Goal: Transaction & Acquisition: Purchase product/service

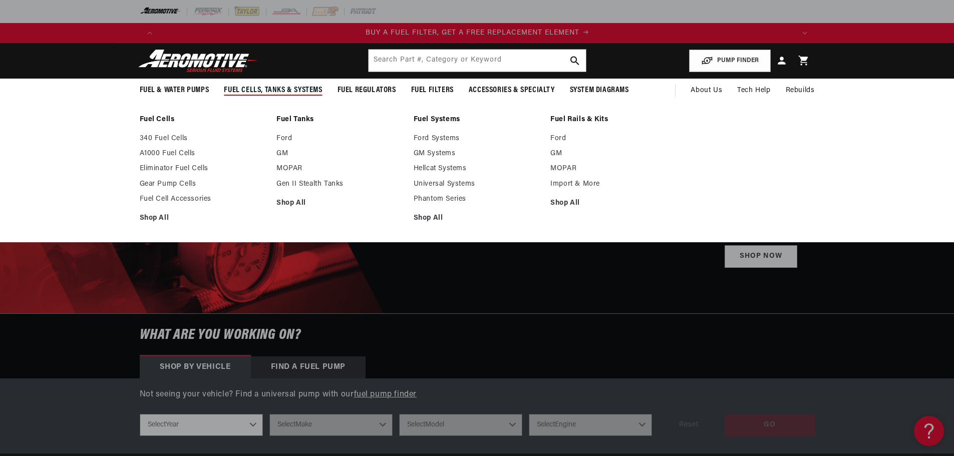
scroll to position [0, 635]
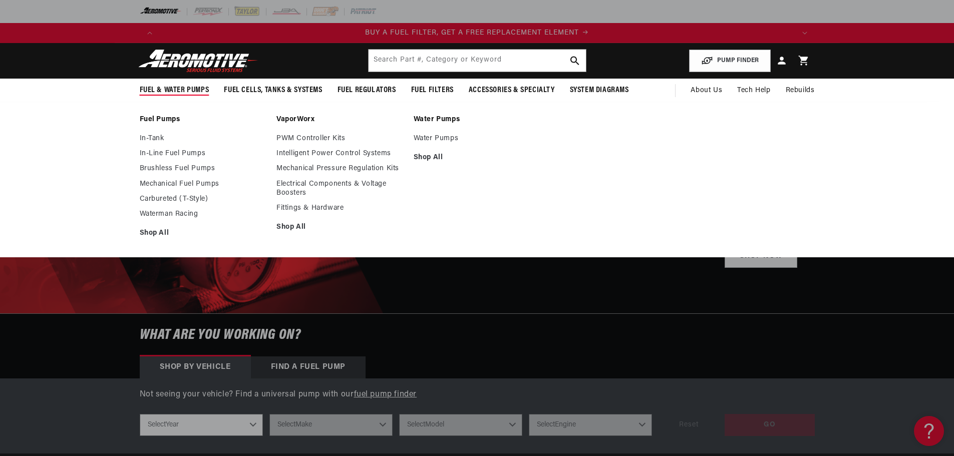
click at [172, 93] on span "Fuel & Water Pumps" at bounding box center [175, 90] width 70 height 11
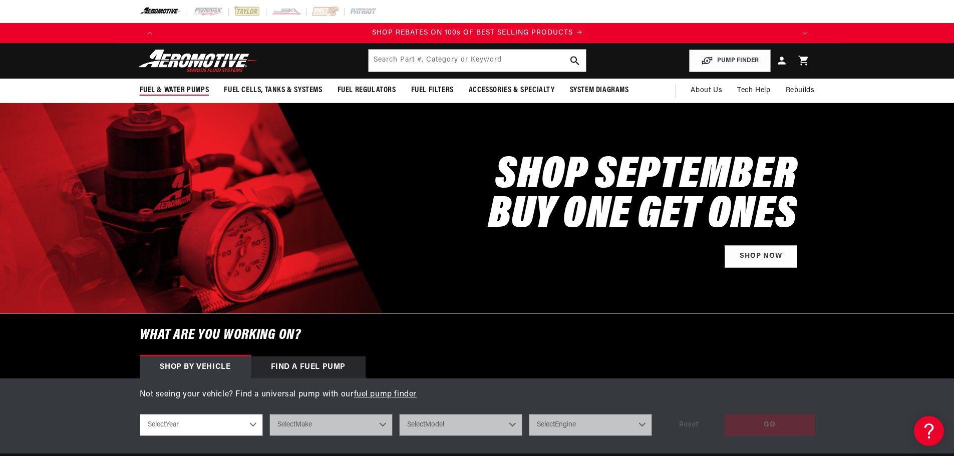
scroll to position [0, 1270]
click at [256, 168] on div "SHOP SEPTEMBER BUY ONE GET ONES Shop Now" at bounding box center [477, 208] width 675 height 210
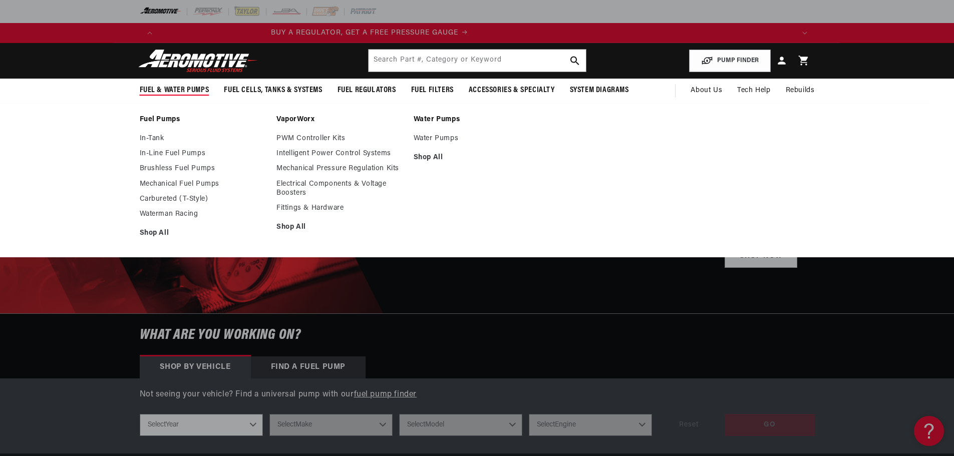
scroll to position [0, 0]
click at [149, 169] on link "Brushless Fuel Pumps" at bounding box center [203, 168] width 127 height 9
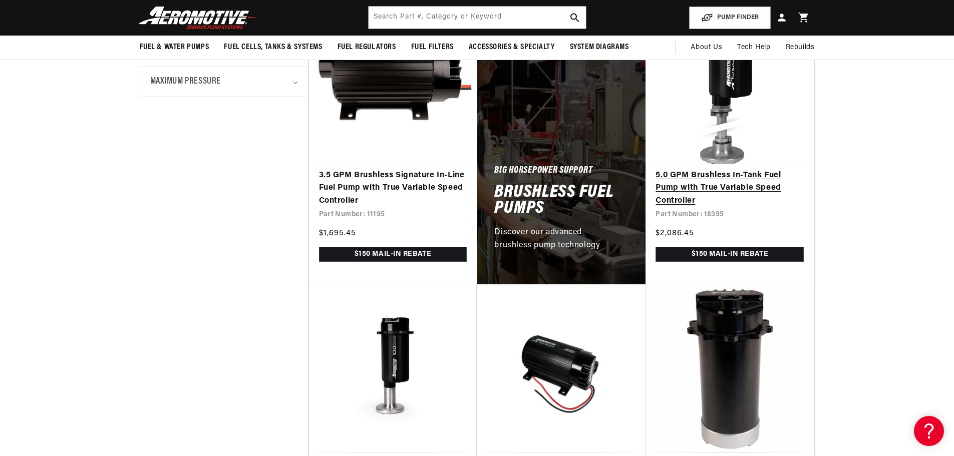
click at [739, 189] on link "5.0 GPM Brushless In-Tank Fuel Pump with True Variable Speed Controller" at bounding box center [729, 188] width 148 height 39
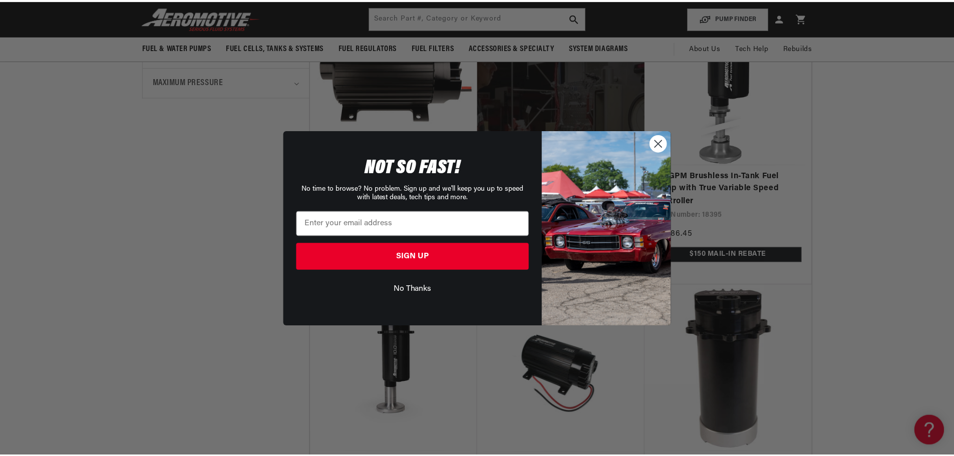
scroll to position [0, 1270]
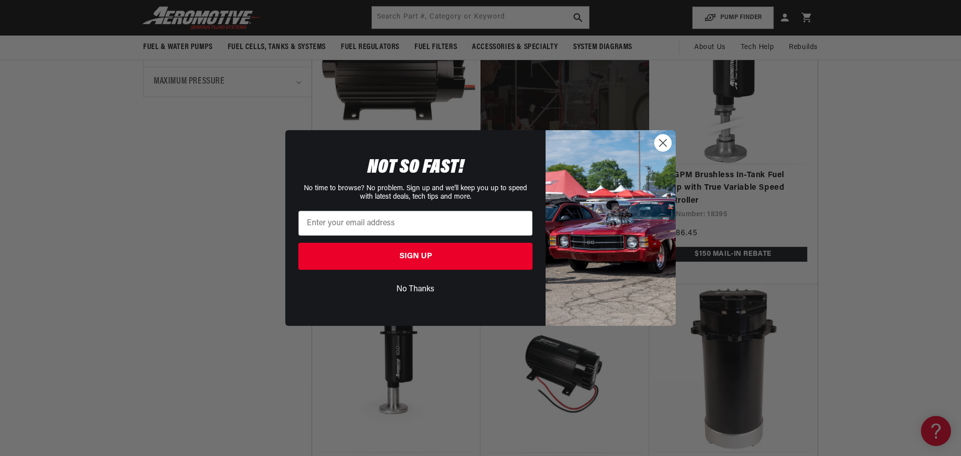
click at [661, 144] on circle "Close dialog" at bounding box center [663, 143] width 17 height 17
